Goal: Obtain resource: Obtain resource

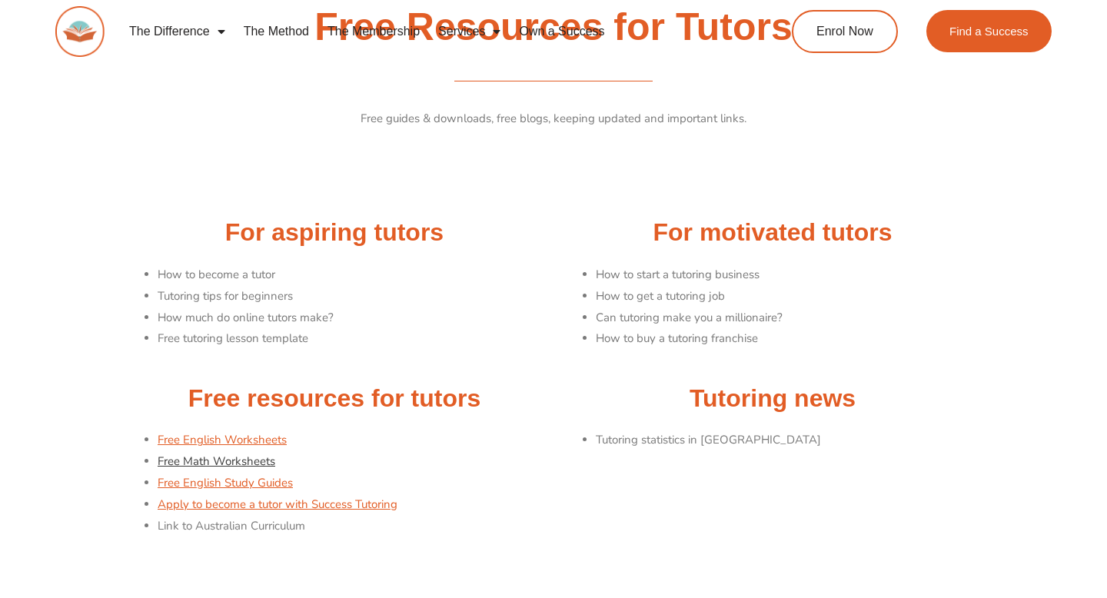
click at [251, 462] on link "Free Math Worksheets" at bounding box center [217, 461] width 118 height 15
click at [276, 482] on link "Free English Study Guides" at bounding box center [225, 482] width 135 height 15
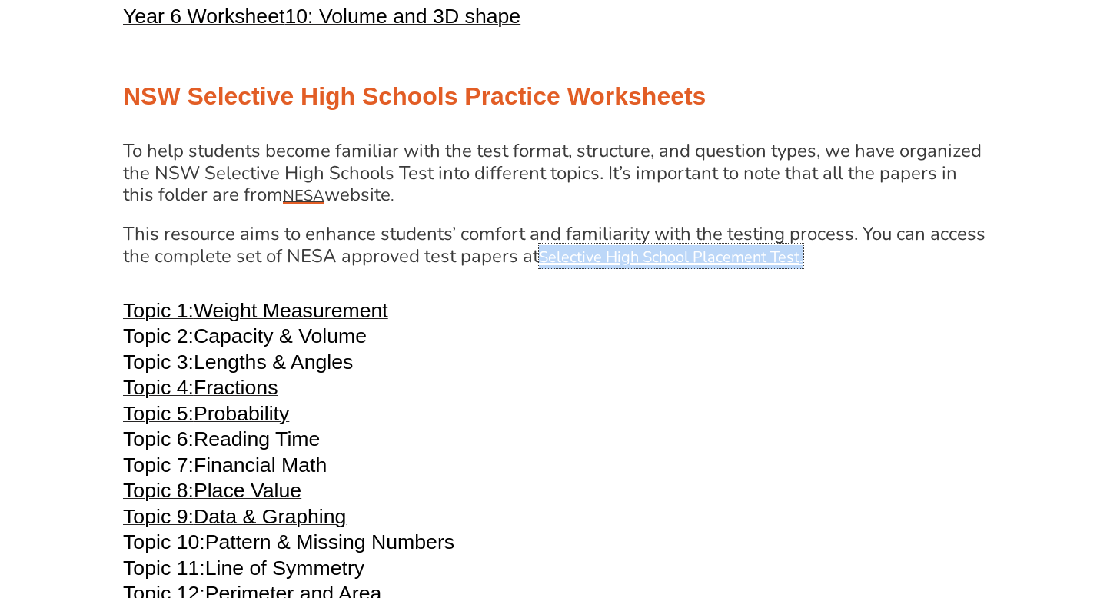
scroll to position [2972, 0]
